Goal: Information Seeking & Learning: Learn about a topic

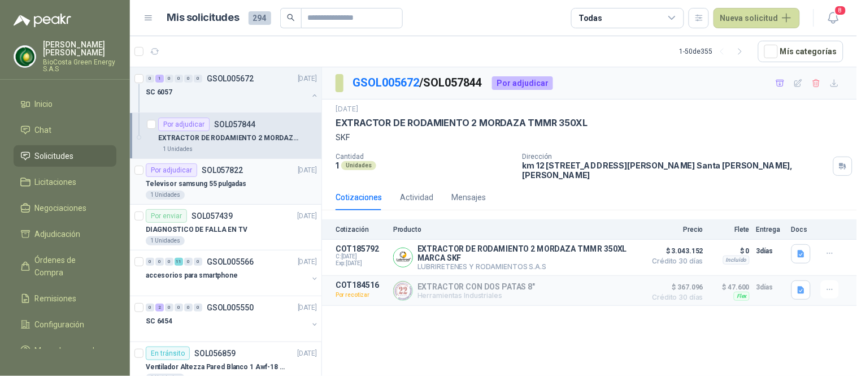
click at [222, 181] on p "Televisor samsung 55 pulgadas" at bounding box center [196, 184] width 101 height 11
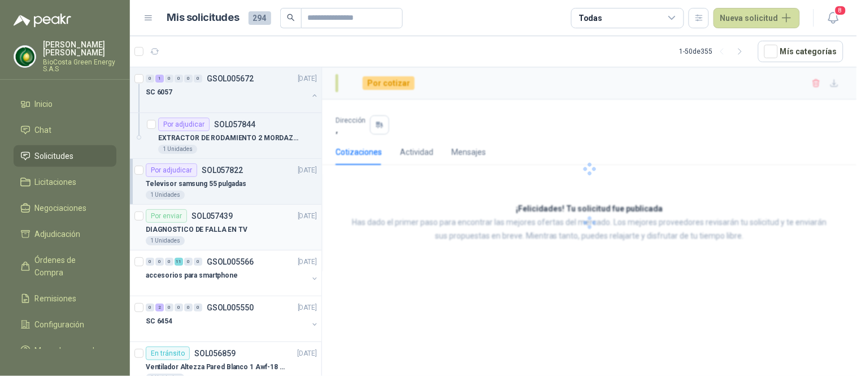
click at [211, 229] on p "DIAGNOSTICO DE FALLA EN TV" at bounding box center [197, 229] width 102 height 11
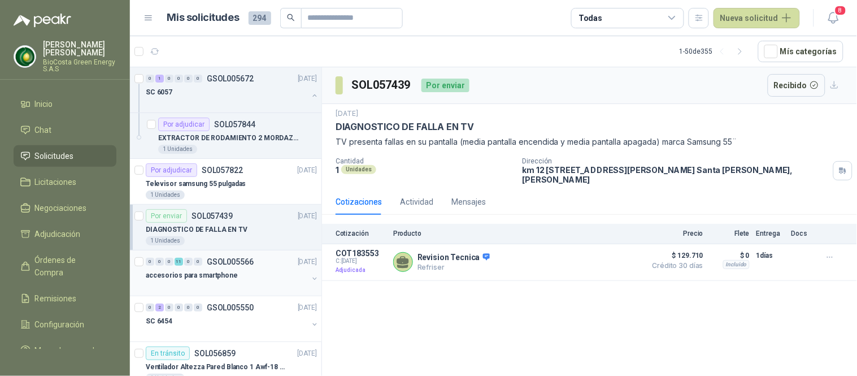
click at [218, 273] on p "accesorios para smartphone" at bounding box center [192, 275] width 92 height 11
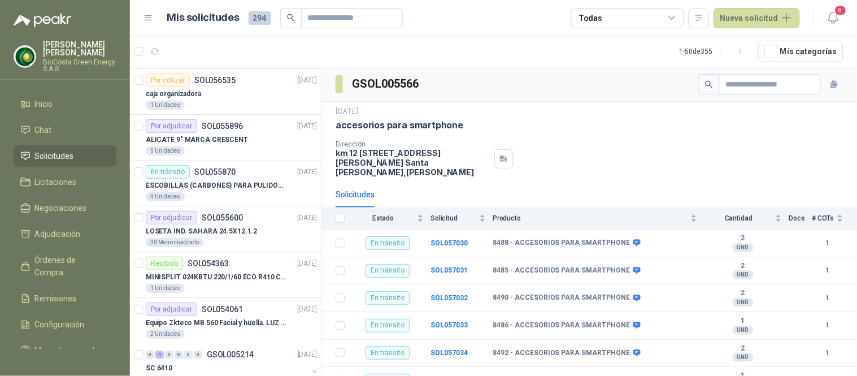
scroll to position [628, 0]
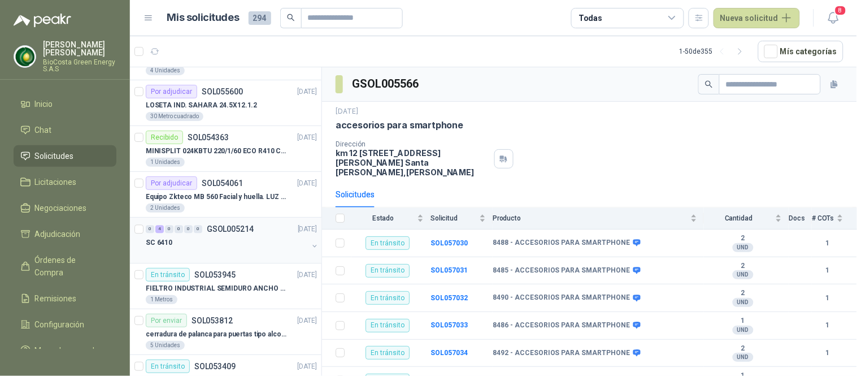
click at [206, 233] on div "0 4 0 0 0 0 GSOL005214 [DATE]" at bounding box center [233, 229] width 174 height 14
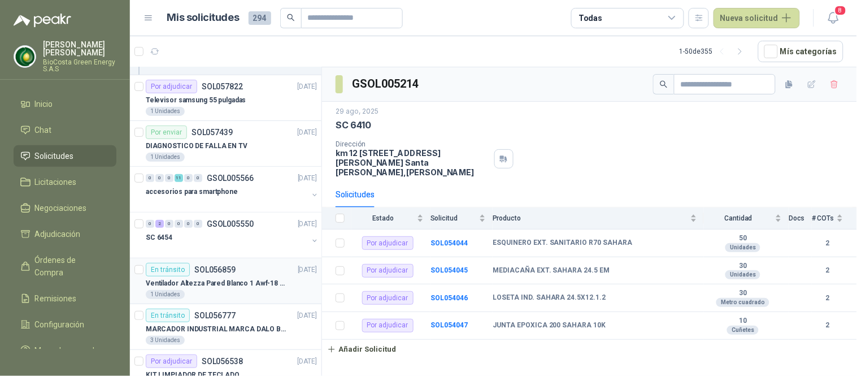
scroll to position [63, 0]
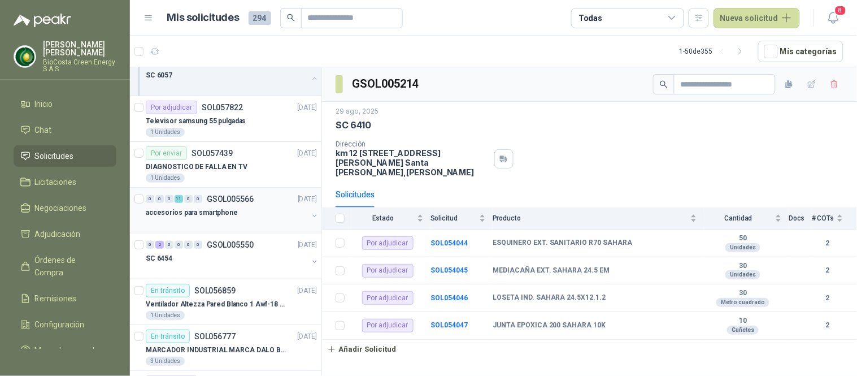
click at [218, 216] on p "accesorios para smartphone" at bounding box center [192, 212] width 92 height 11
